Goal: Task Accomplishment & Management: Manage account settings

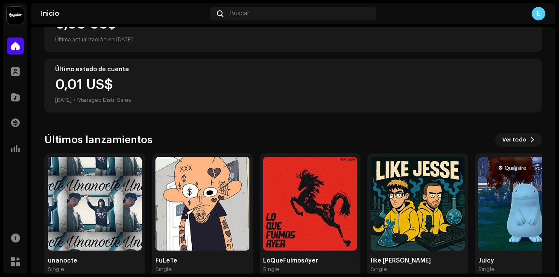
scroll to position [144, 0]
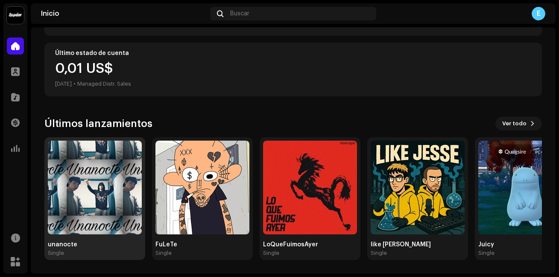
click at [119, 198] on img at bounding box center [95, 188] width 94 height 94
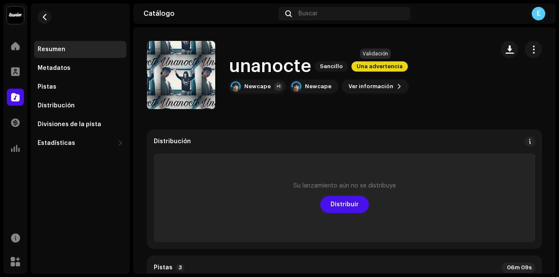
click at [374, 64] on span "Una advertencia" at bounding box center [379, 66] width 56 height 10
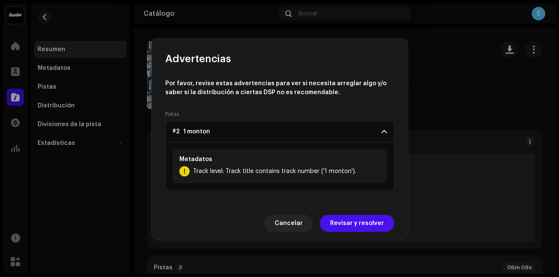
click at [386, 131] on span at bounding box center [384, 131] width 6 height 7
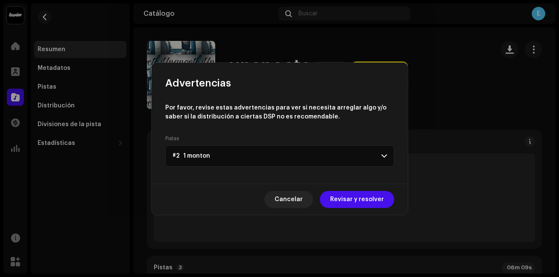
click at [384, 155] on span at bounding box center [384, 156] width 6 height 7
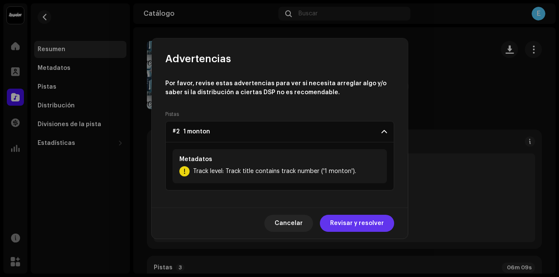
click at [366, 224] on span "Revisar y resolver" at bounding box center [357, 223] width 54 height 17
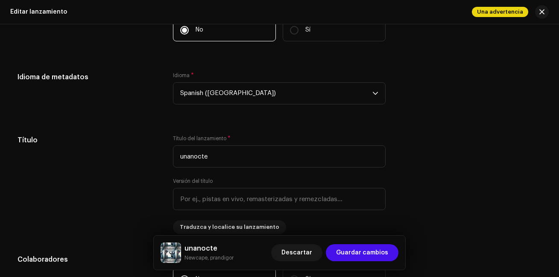
scroll to position [811, 0]
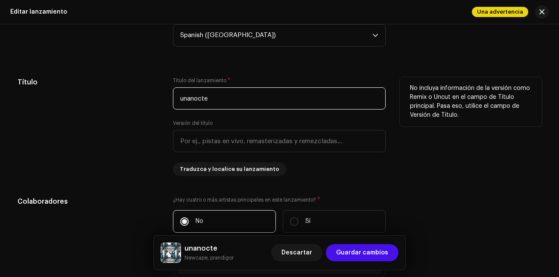
click at [221, 97] on input "unanocte" at bounding box center [279, 98] width 212 height 22
type input "u"
type input "e"
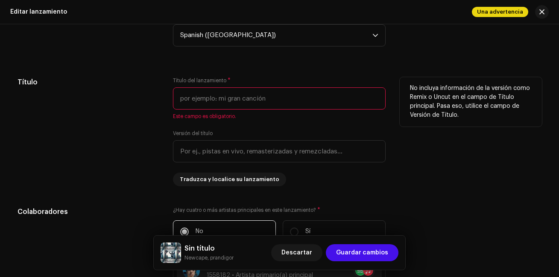
click at [228, 101] on input "text" at bounding box center [279, 98] width 212 height 22
